Goal: Task Accomplishment & Management: Complete application form

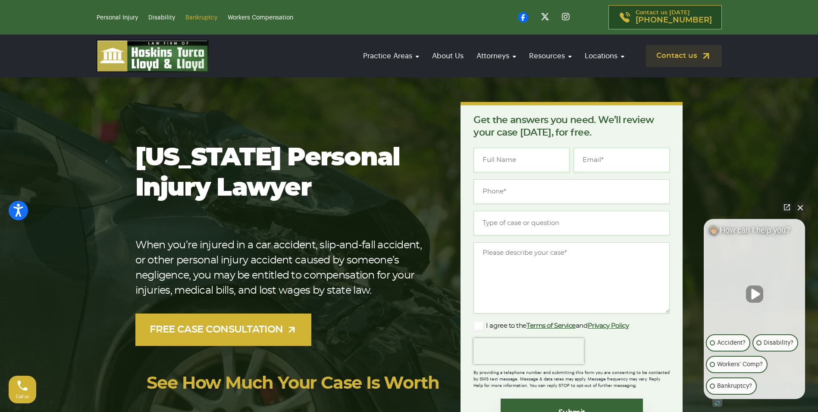
click at [204, 17] on link "Bankruptcy" at bounding box center [201, 18] width 32 height 6
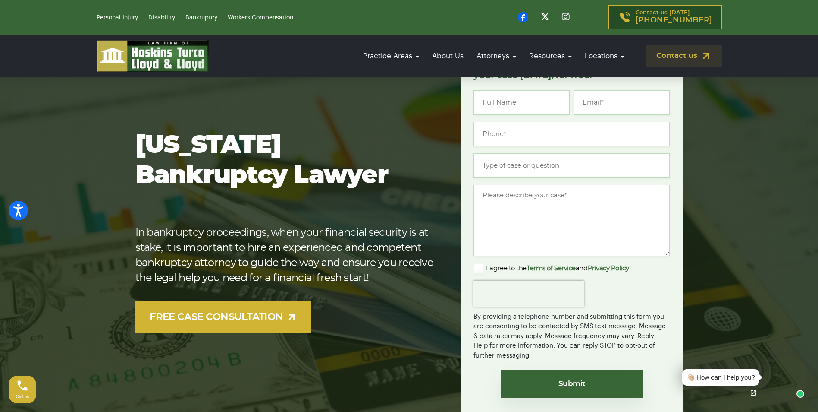
scroll to position [86, 0]
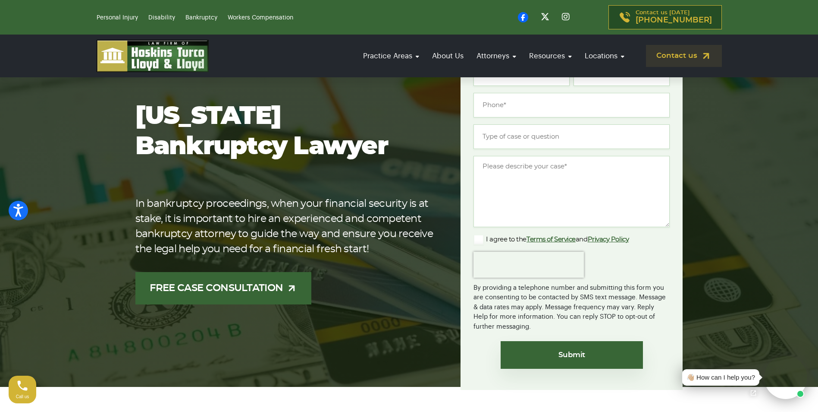
click at [268, 288] on link "FREE CASE CONSULTATION" at bounding box center [223, 288] width 176 height 32
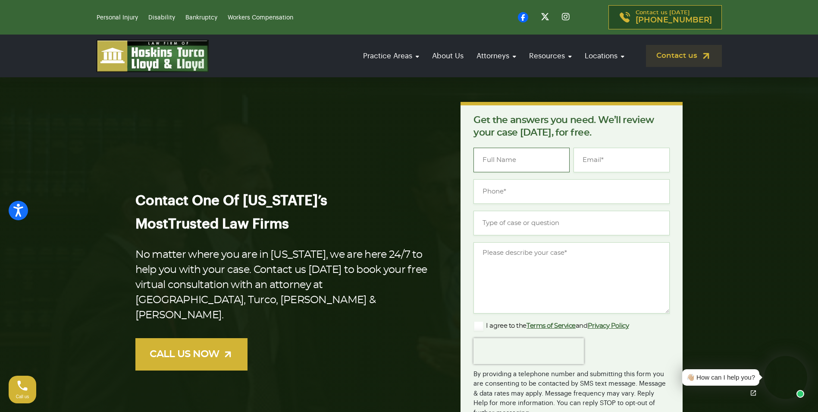
click at [527, 159] on input "Name *" at bounding box center [522, 160] width 96 height 25
type input "Brian Reamer"
type input "brianreamer7@yahoo.com"
type input "(772) 201-6158"
click at [531, 189] on input "(772) 201-6158" at bounding box center [572, 191] width 196 height 25
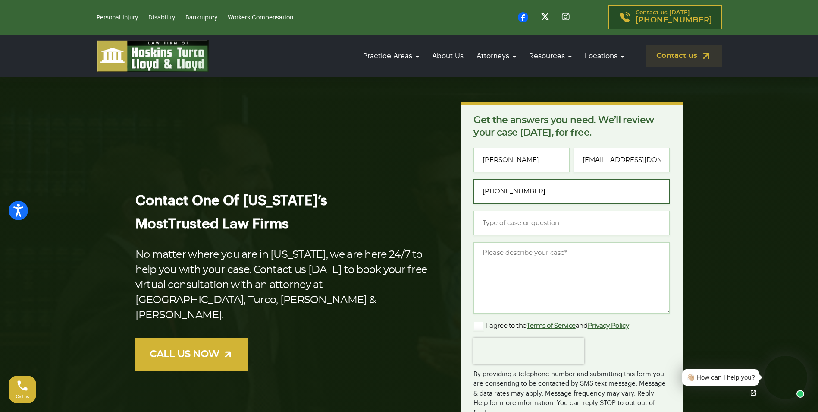
click at [534, 194] on input "(772) 201-6158" at bounding box center [572, 191] width 196 height 25
click at [525, 223] on input "Type of case or question *" at bounding box center [572, 223] width 196 height 25
type input "Covid 19 EIDL Loan"
click at [531, 190] on input "(772) 201-6158" at bounding box center [572, 191] width 196 height 25
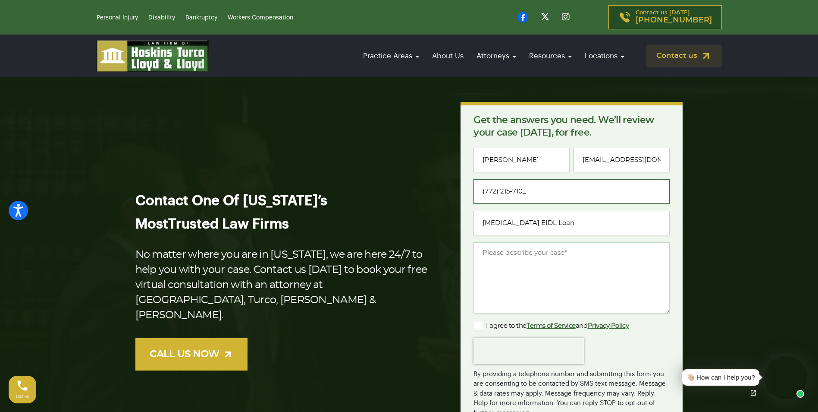
type input "(772) 215-7108"
click at [509, 254] on textarea "Message *" at bounding box center [572, 277] width 196 height 71
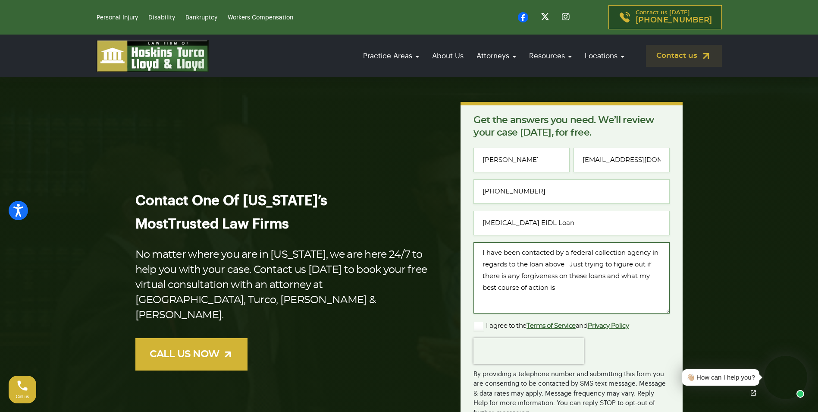
type textarea "I have been contacted by a federal collection agency in regards to the loan abo…"
click at [479, 323] on label "I agree to the Terms of Service and Privacy Policy" at bounding box center [551, 325] width 155 height 10
click at [0, 0] on input "I agree to the Terms of Service and Privacy Policy" at bounding box center [0, 0] width 0 height 0
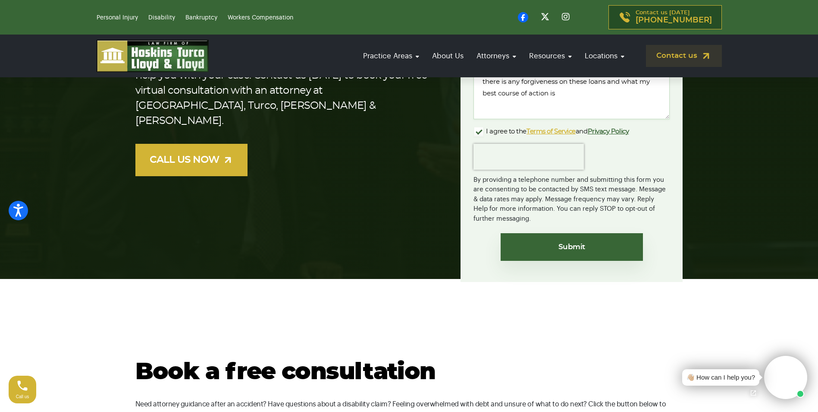
scroll to position [216, 0]
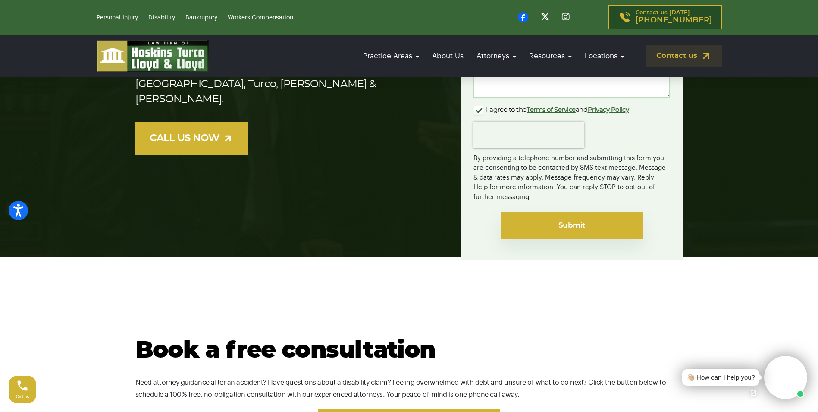
click at [580, 223] on input "Submit" at bounding box center [572, 225] width 142 height 28
